Goal: Transaction & Acquisition: Download file/media

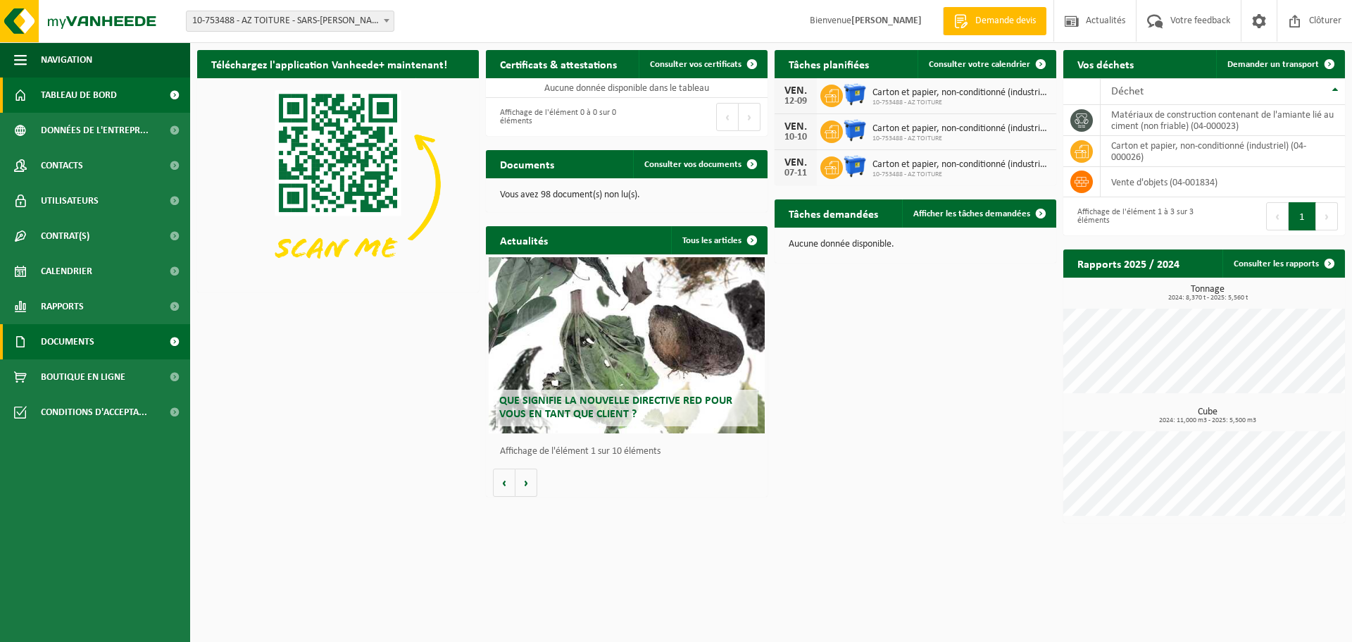
click at [83, 332] on span "Documents" at bounding box center [68, 341] width 54 height 35
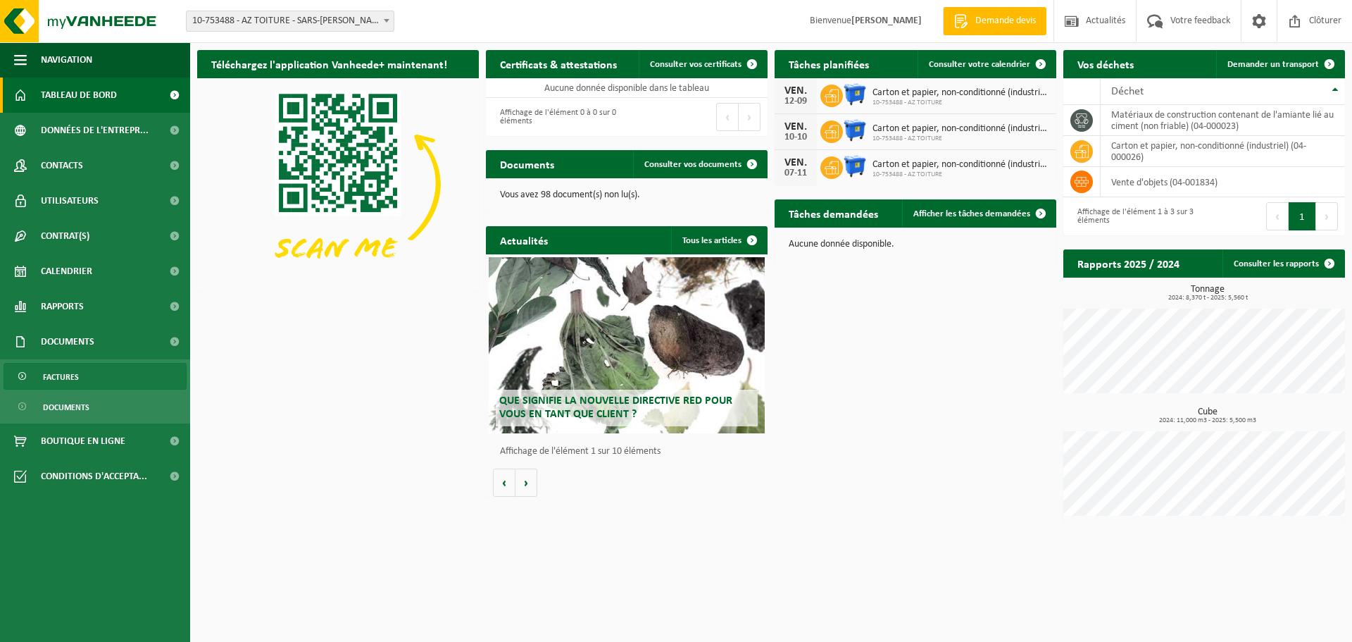
click at [76, 373] on span "Factures" at bounding box center [61, 376] width 36 height 27
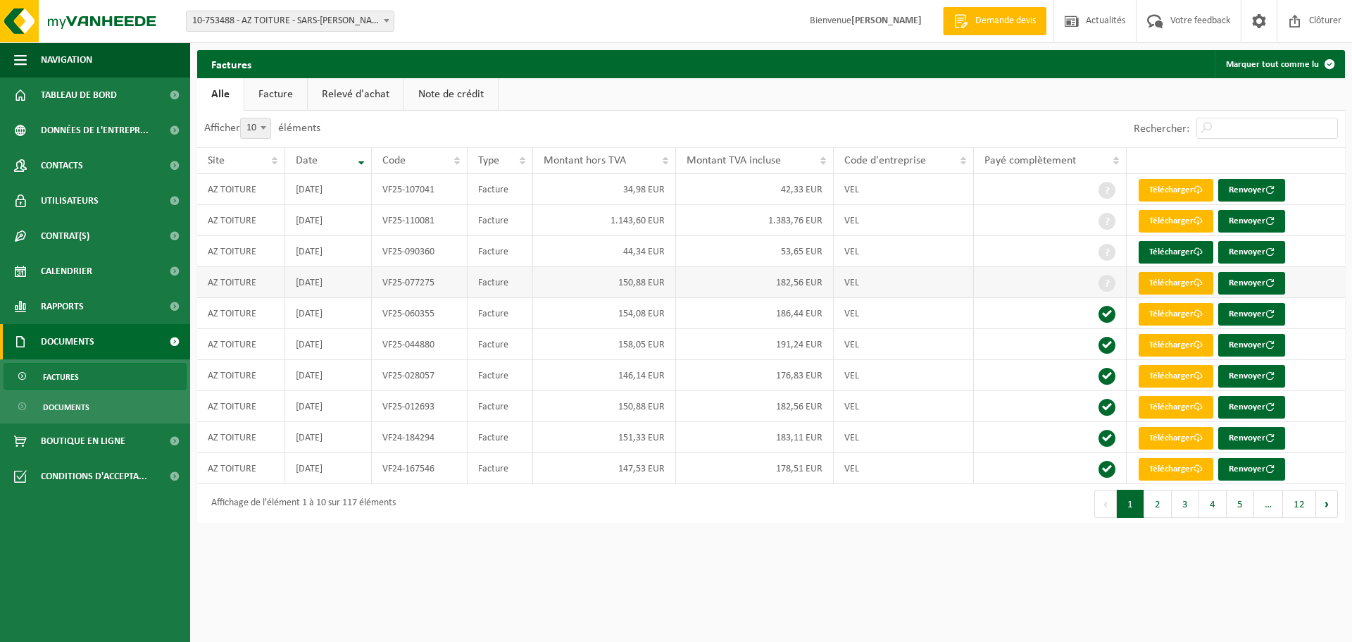
click at [1184, 283] on link "Télécharger" at bounding box center [1176, 283] width 75 height 23
click at [1172, 254] on link "Télécharger" at bounding box center [1176, 252] width 75 height 23
click at [1168, 220] on link "Télécharger" at bounding box center [1176, 221] width 75 height 23
click at [1163, 187] on link "Télécharger" at bounding box center [1176, 190] width 75 height 23
click at [1177, 289] on link "Télécharger" at bounding box center [1176, 283] width 75 height 23
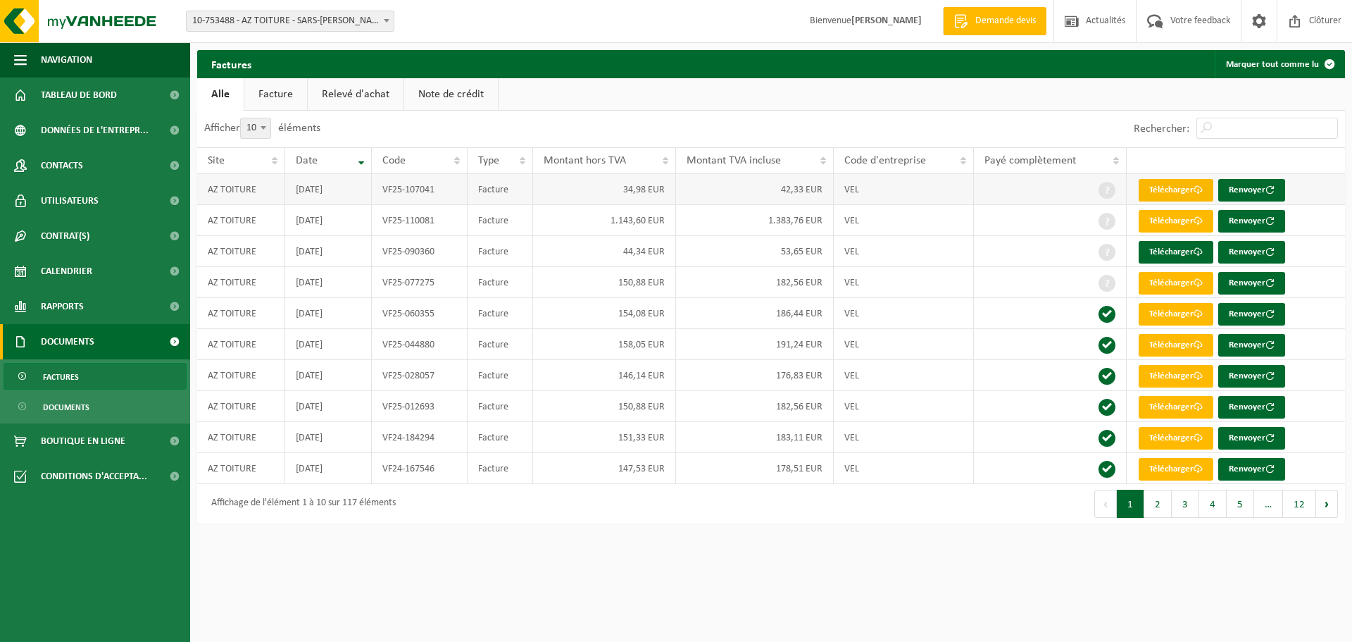
click at [1164, 193] on link "Télécharger" at bounding box center [1176, 190] width 75 height 23
